Goal: Task Accomplishment & Management: Use online tool/utility

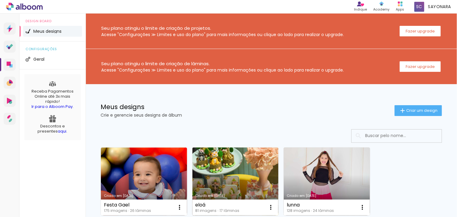
click at [244, 167] on link "Criado em [DATE]" at bounding box center [235, 181] width 86 height 68
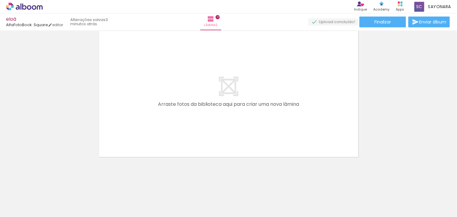
scroll to position [0, 1604]
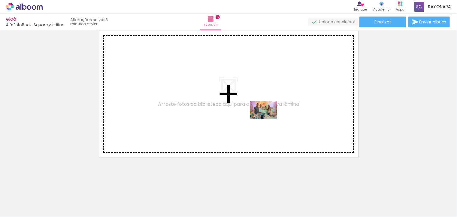
drag, startPoint x: 305, startPoint y: 200, endPoint x: 268, endPoint y: 119, distance: 89.4
click at [268, 119] on quentale-workspace at bounding box center [228, 108] width 457 height 217
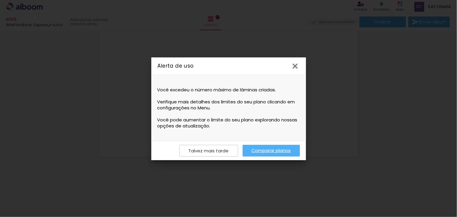
click at [297, 67] on iron-icon at bounding box center [294, 66] width 9 height 9
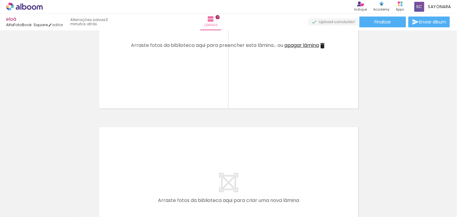
scroll to position [2344, 0]
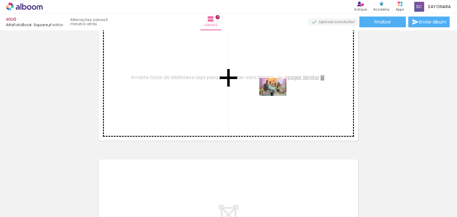
drag, startPoint x: 300, startPoint y: 197, endPoint x: 311, endPoint y: 126, distance: 71.7
click at [277, 95] on quentale-workspace at bounding box center [228, 108] width 457 height 217
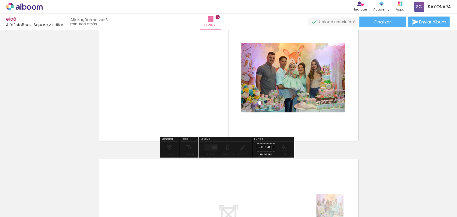
drag, startPoint x: 324, startPoint y: 211, endPoint x: 339, endPoint y: 210, distance: 15.0
click at [339, 210] on quentale-thumb at bounding box center [338, 196] width 34 height 35
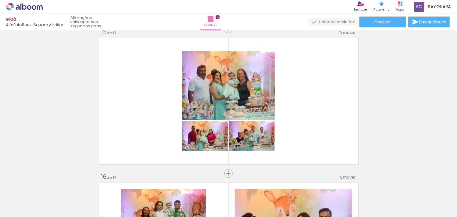
scroll to position [2028, 0]
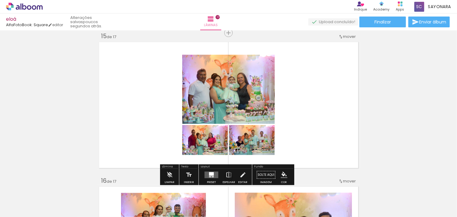
click at [217, 174] on div at bounding box center [211, 175] width 16 height 12
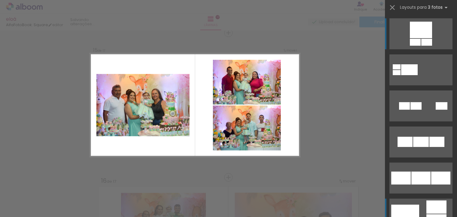
click at [441, 208] on div at bounding box center [436, 206] width 20 height 13
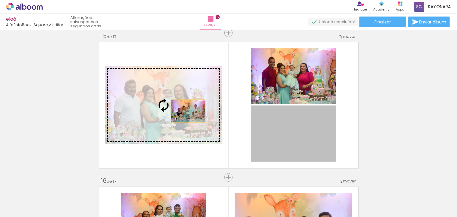
drag, startPoint x: 307, startPoint y: 148, endPoint x: 243, endPoint y: 134, distance: 65.3
click at [0, 0] on slot at bounding box center [0, 0] width 0 height 0
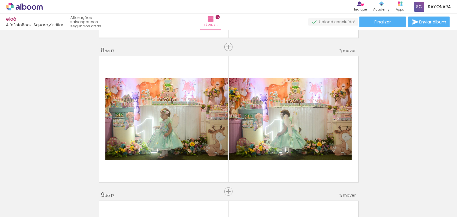
scroll to position [992, 0]
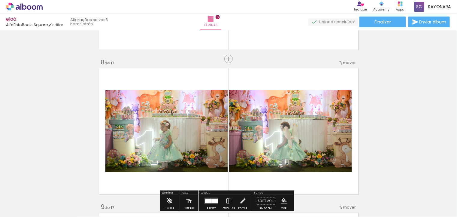
scroll to position [0, 1668]
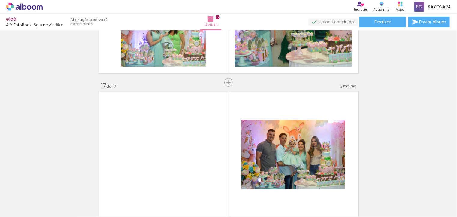
scroll to position [2329, 0]
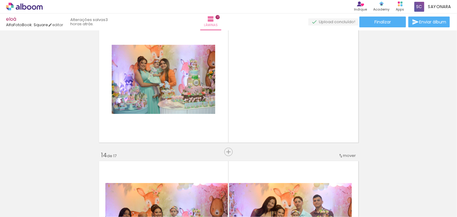
scroll to position [1749, 0]
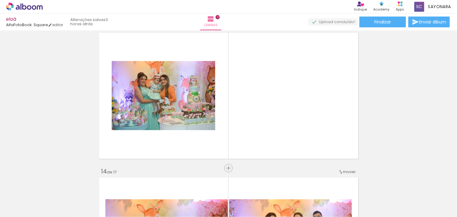
click at [15, 210] on span "Adicionar Fotos" at bounding box center [21, 208] width 18 height 7
click at [0, 0] on input "file" at bounding box center [0, 0] width 0 height 0
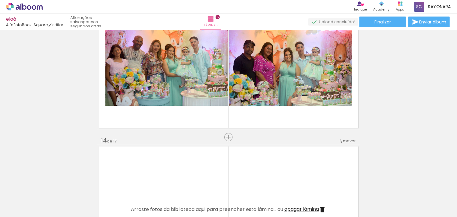
scroll to position [1772, 0]
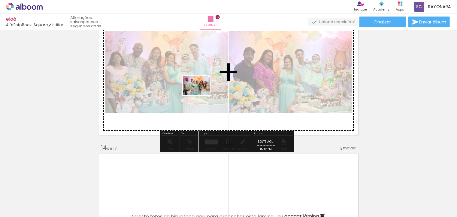
drag, startPoint x: 135, startPoint y: 197, endPoint x: 204, endPoint y: 90, distance: 127.6
click at [204, 90] on quentale-workspace at bounding box center [228, 108] width 457 height 217
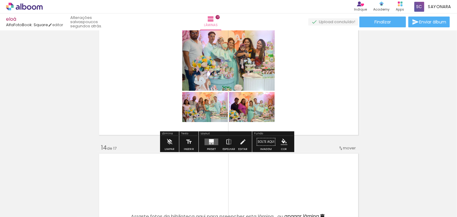
click at [207, 143] on quentale-layouter at bounding box center [211, 141] width 14 height 7
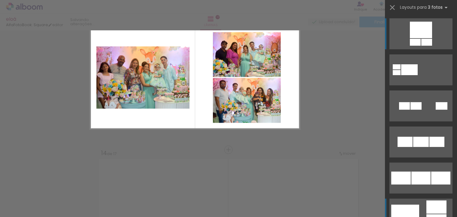
scroll to position [1739, 0]
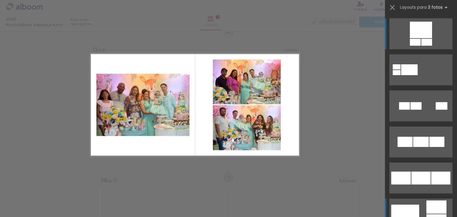
click at [432, 205] on div at bounding box center [436, 206] width 20 height 13
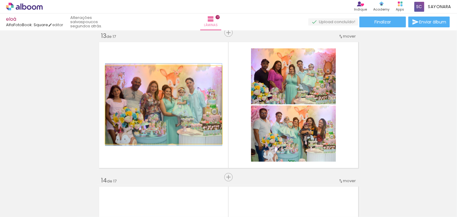
drag, startPoint x: 187, startPoint y: 128, endPoint x: 195, endPoint y: 127, distance: 7.8
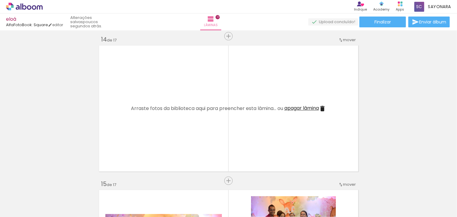
scroll to position [1895, 0]
